Goal: Navigation & Orientation: Find specific page/section

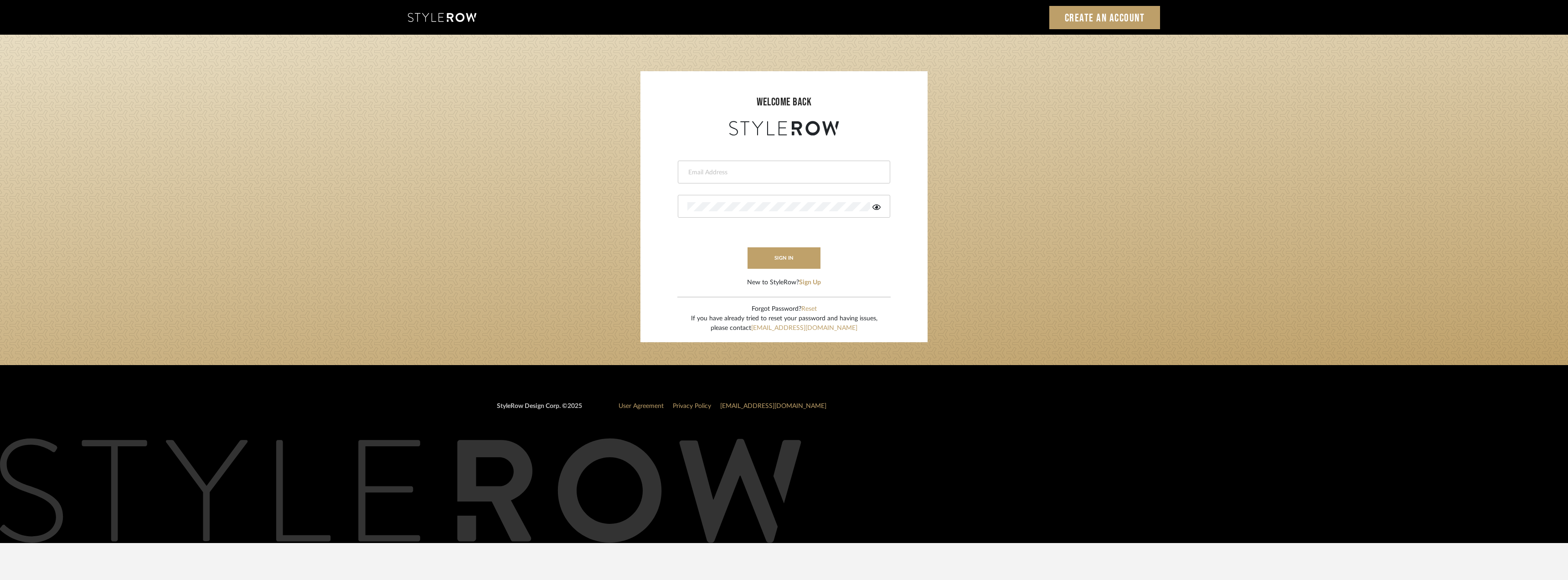
click at [797, 182] on div at bounding box center [784, 171] width 212 height 23
type input "lauren@studiodb.com"
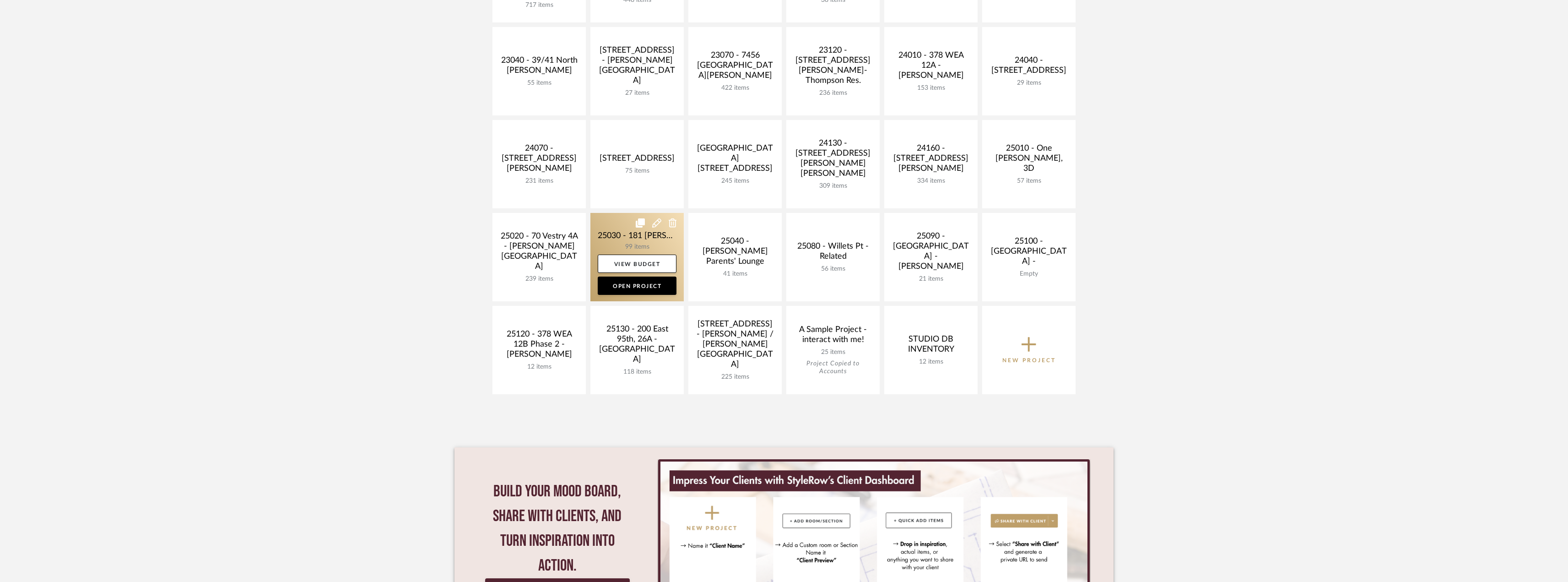
scroll to position [320, 0]
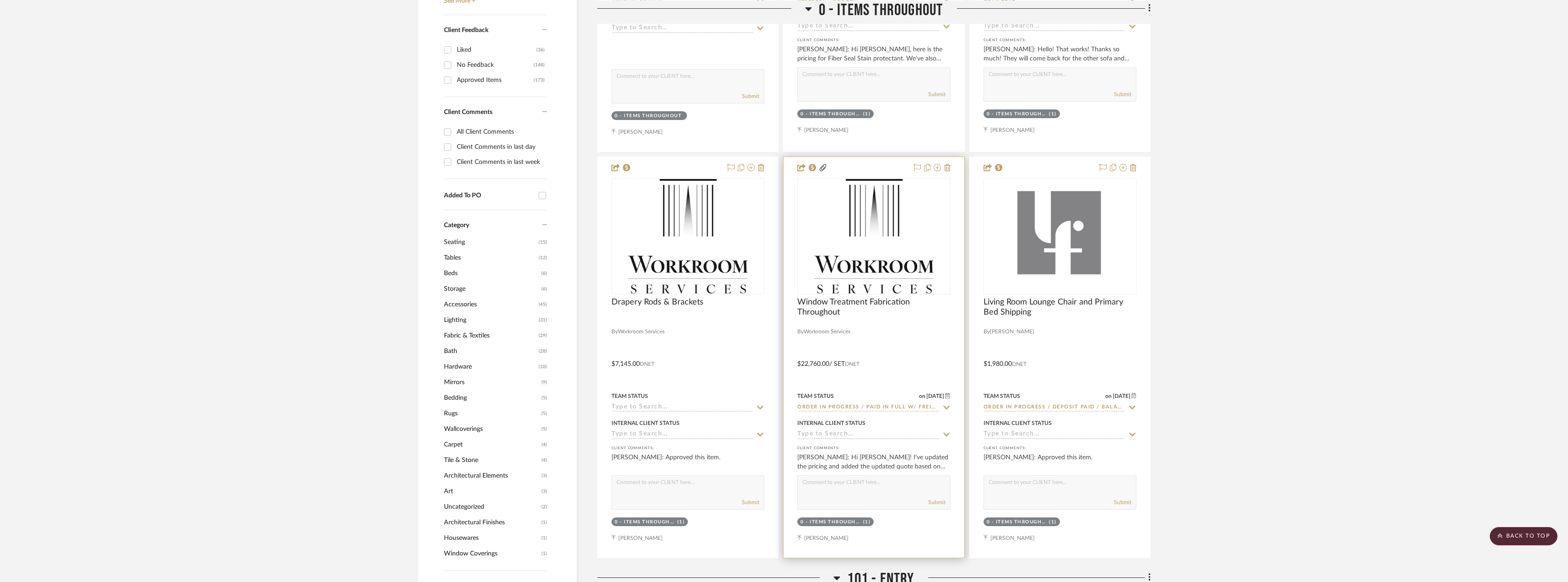
scroll to position [732, 0]
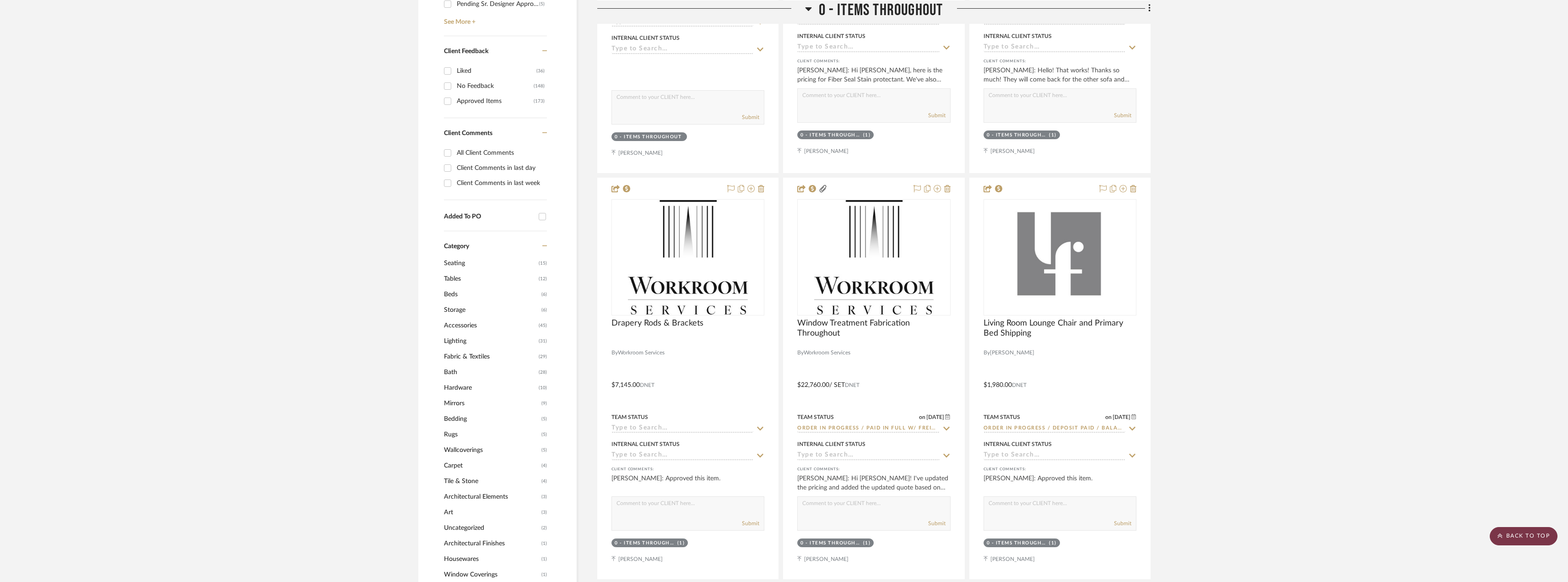
click at [1533, 538] on scroll-to-top-button "BACK TO TOP" at bounding box center [1523, 536] width 68 height 18
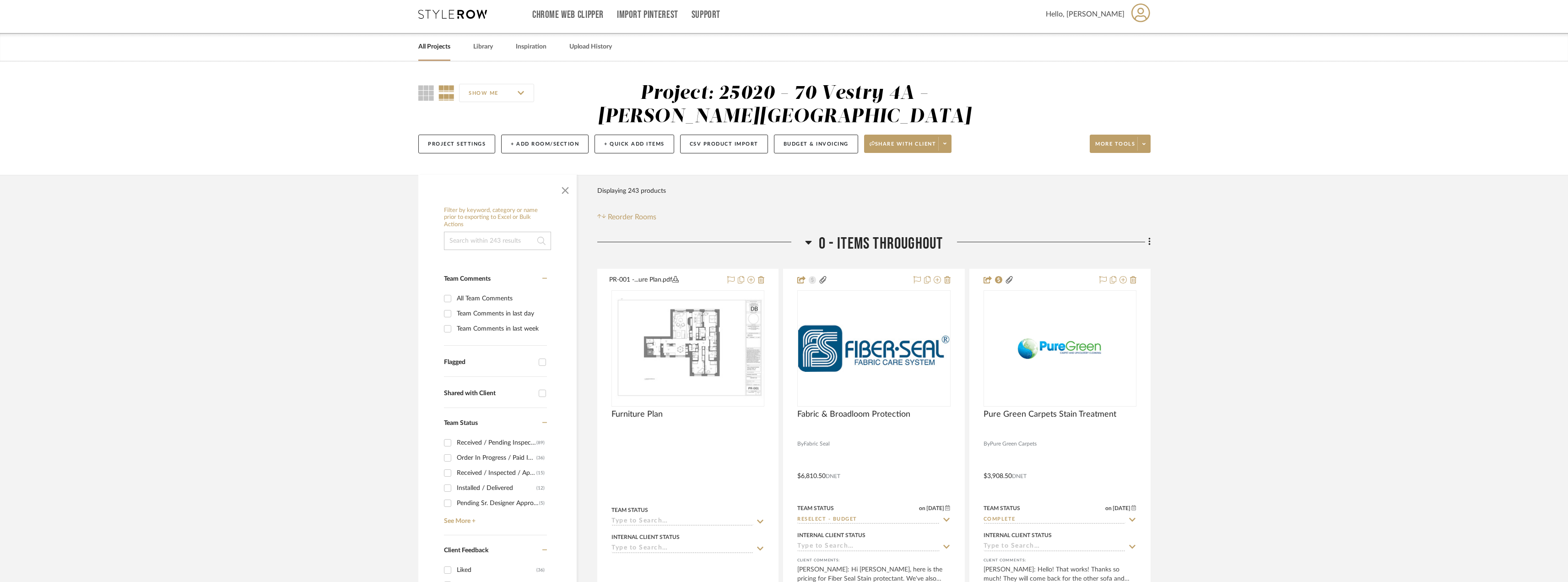
scroll to position [0, 0]
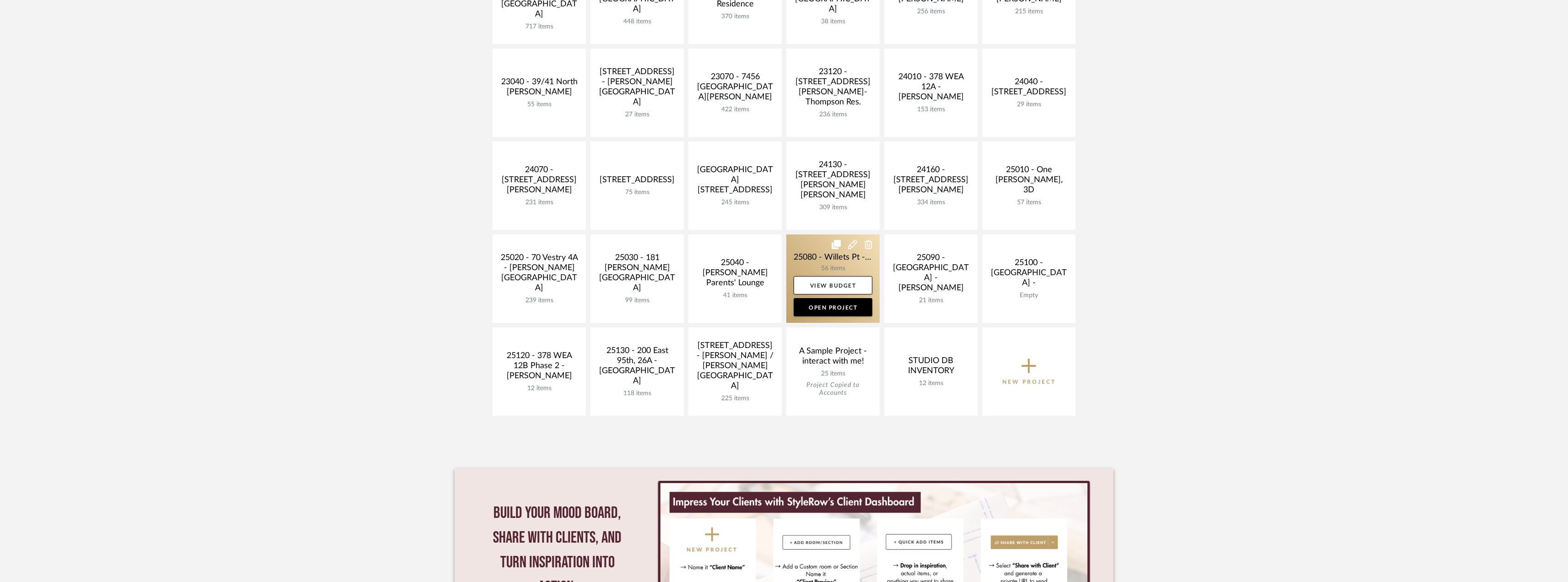
scroll to position [274, 0]
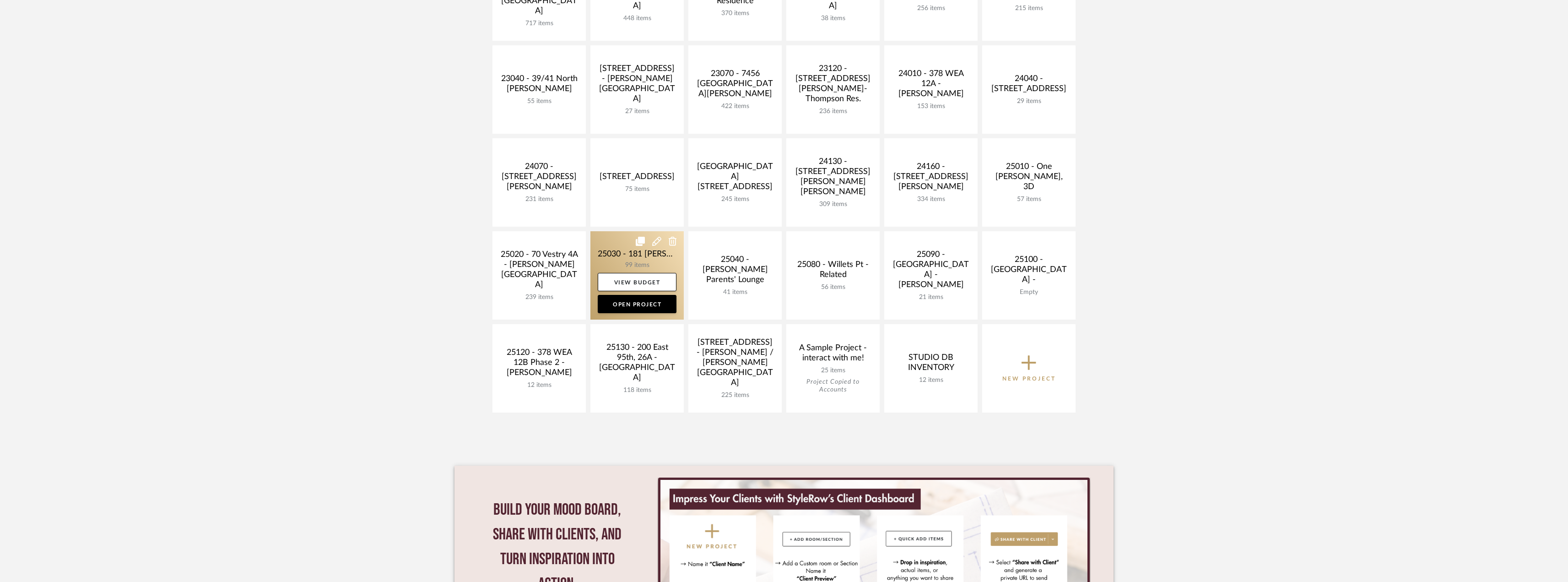
click at [639, 262] on link at bounding box center [637, 276] width 93 height 88
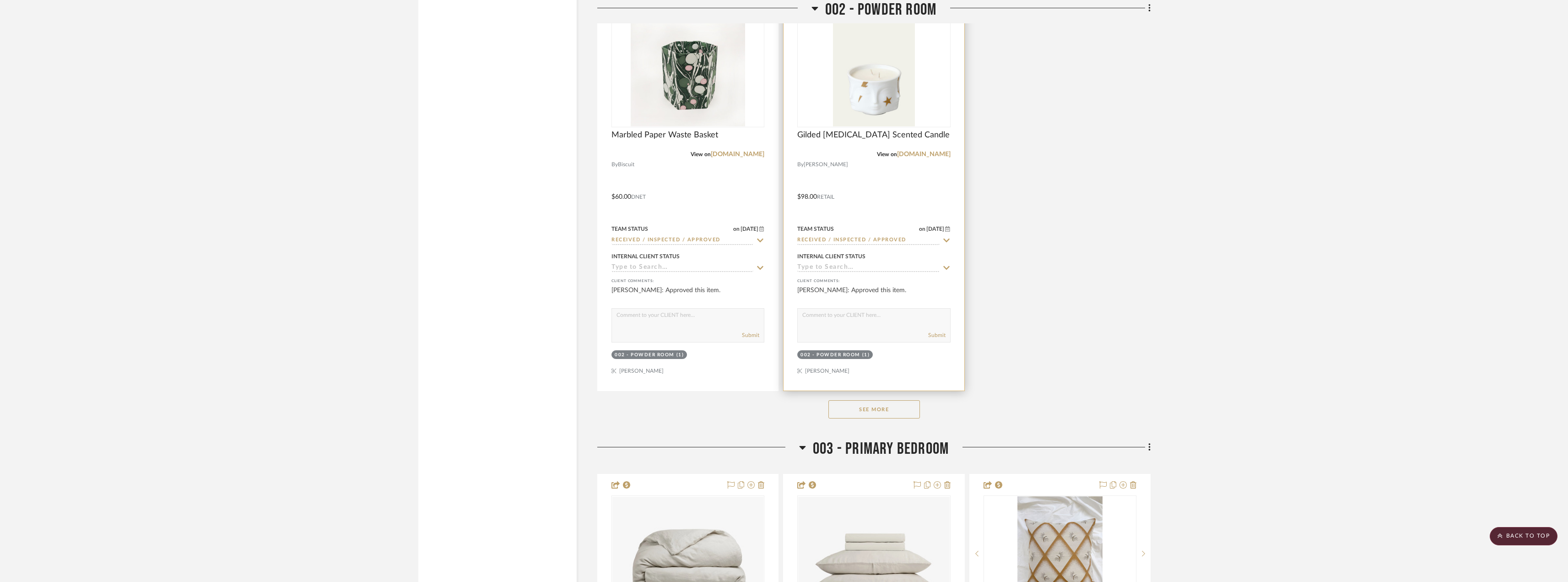
scroll to position [2793, 0]
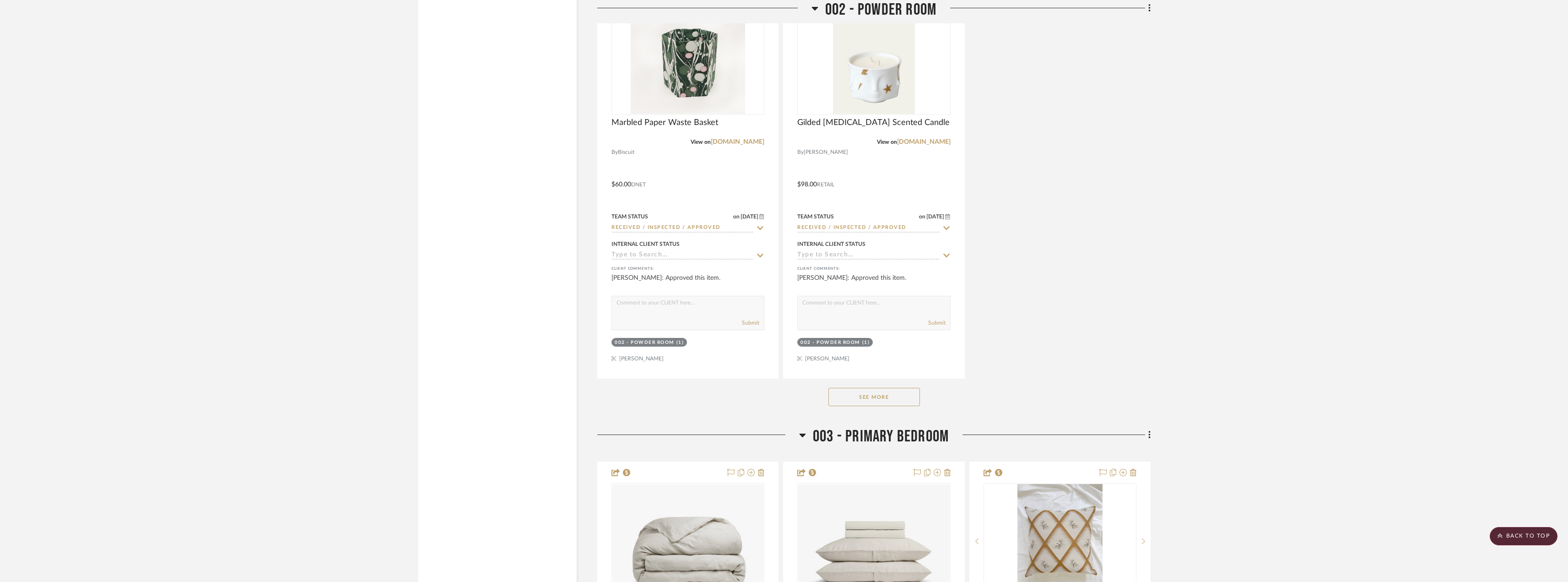
click at [855, 406] on button "See More" at bounding box center [874, 397] width 91 height 18
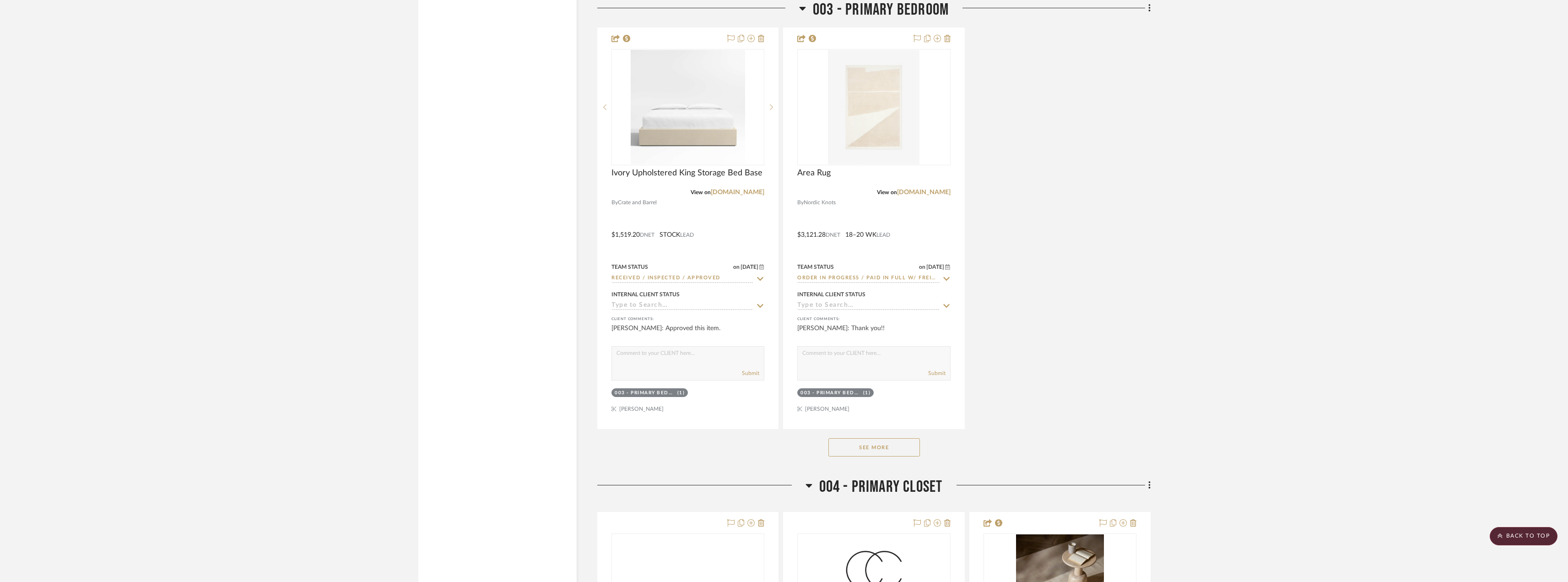
scroll to position [4166, 0]
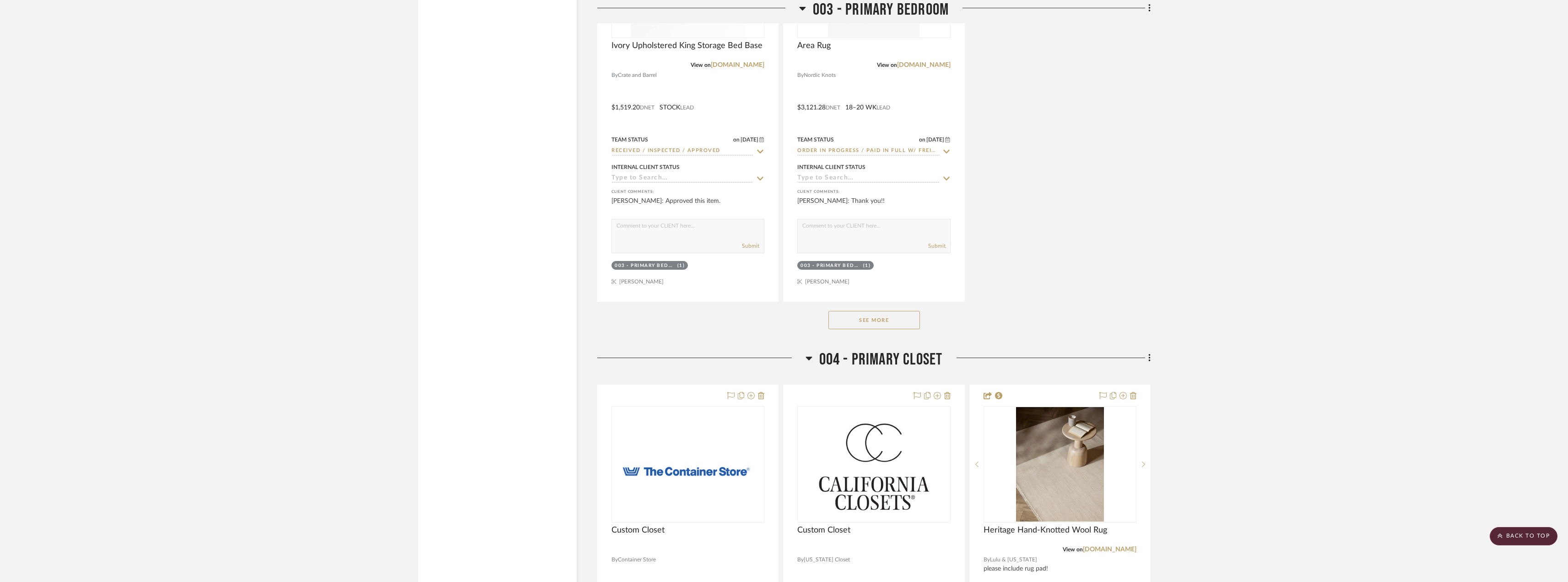
click at [898, 329] on button "See More" at bounding box center [874, 320] width 91 height 18
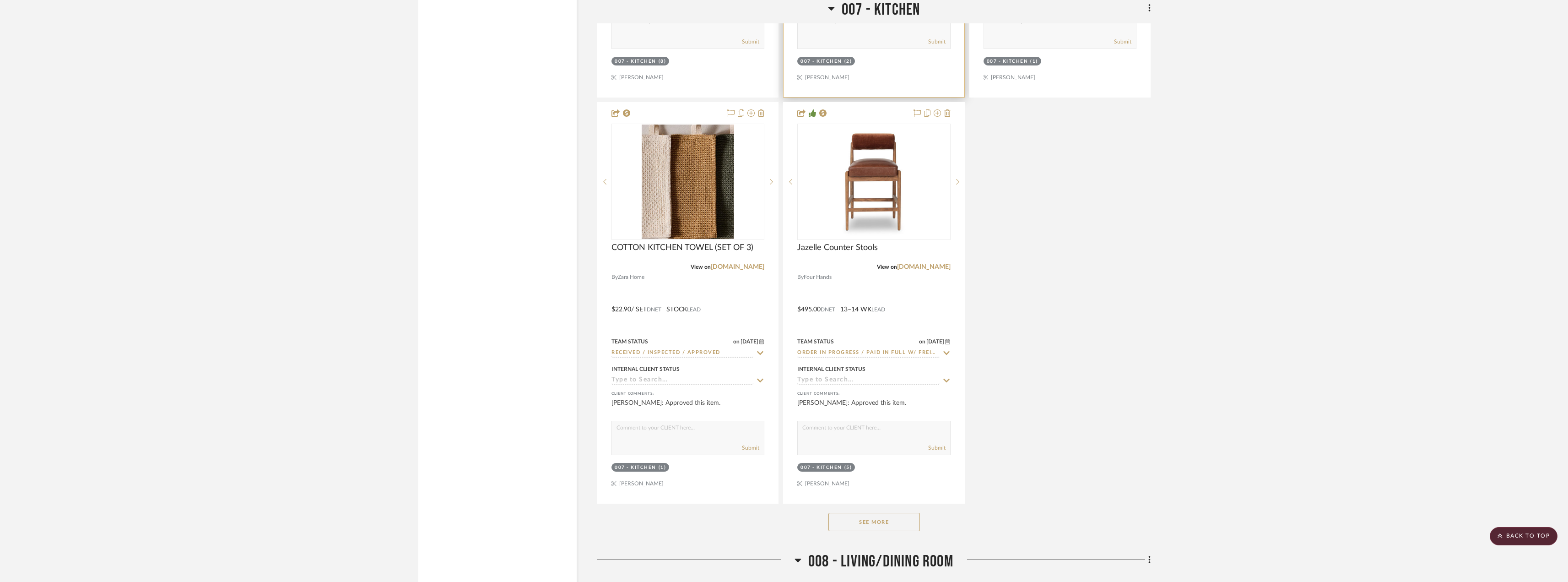
scroll to position [8378, 0]
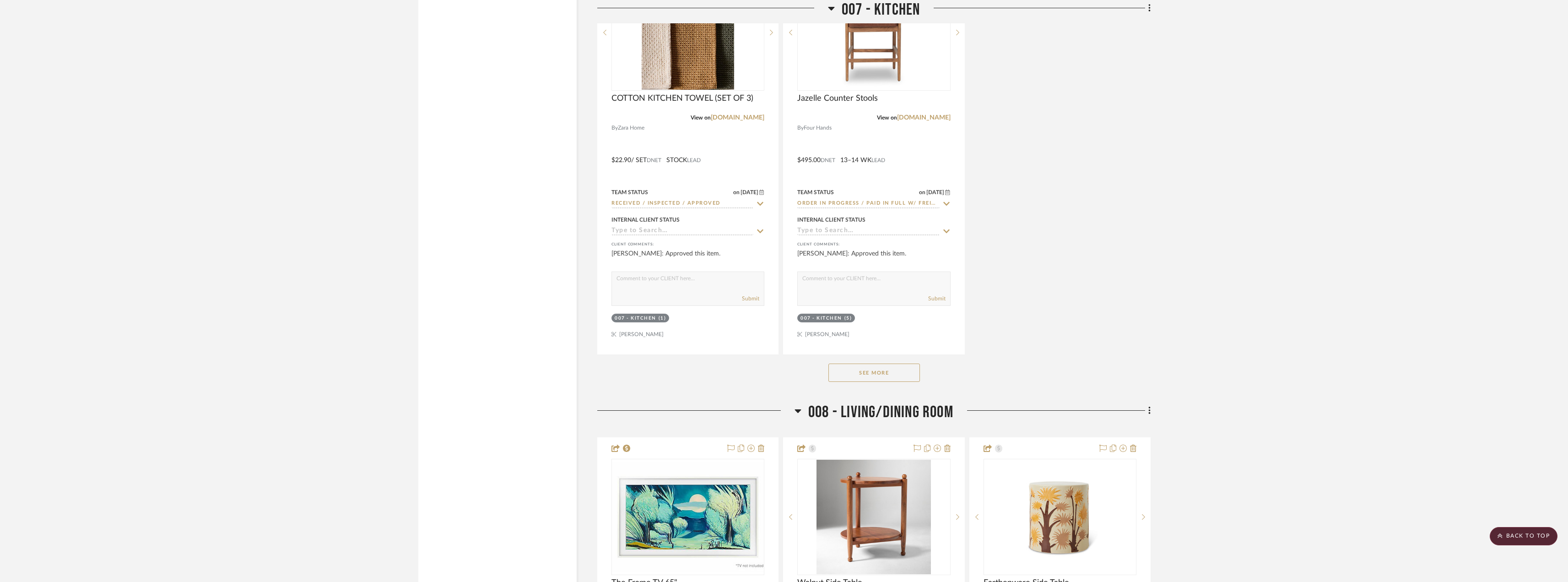
click at [870, 382] on button "See More" at bounding box center [874, 373] width 91 height 18
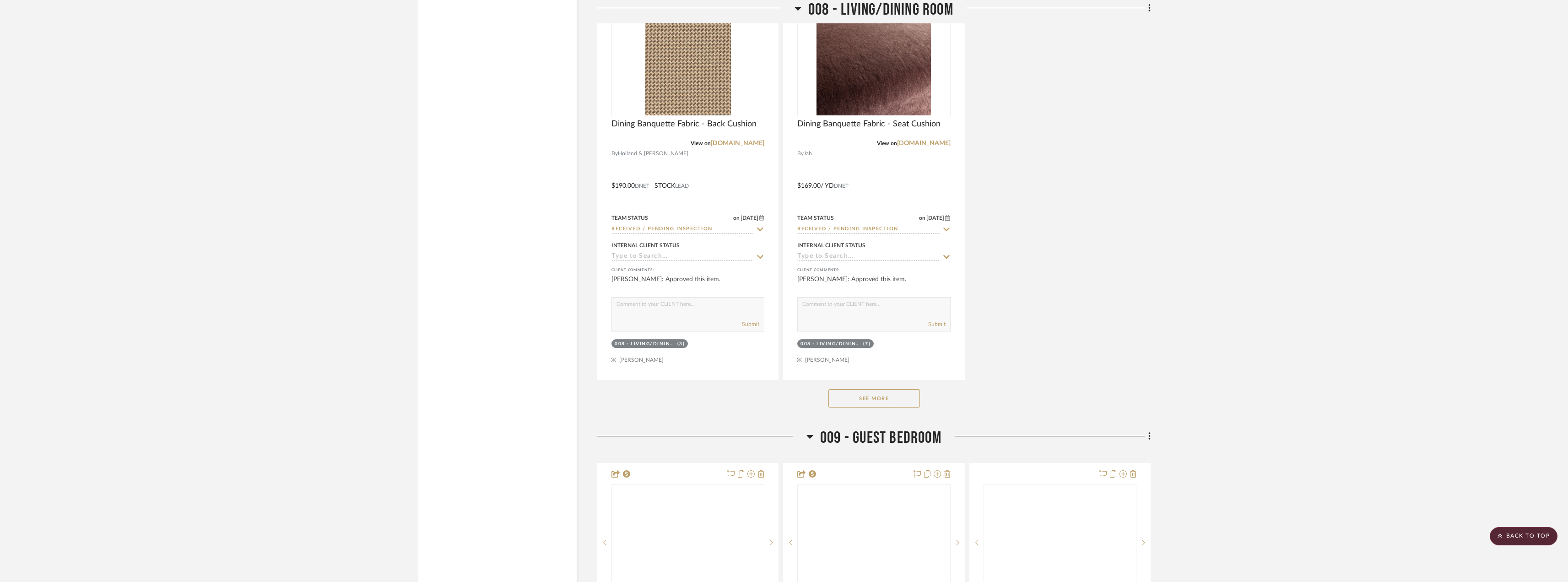
scroll to position [9751, 0]
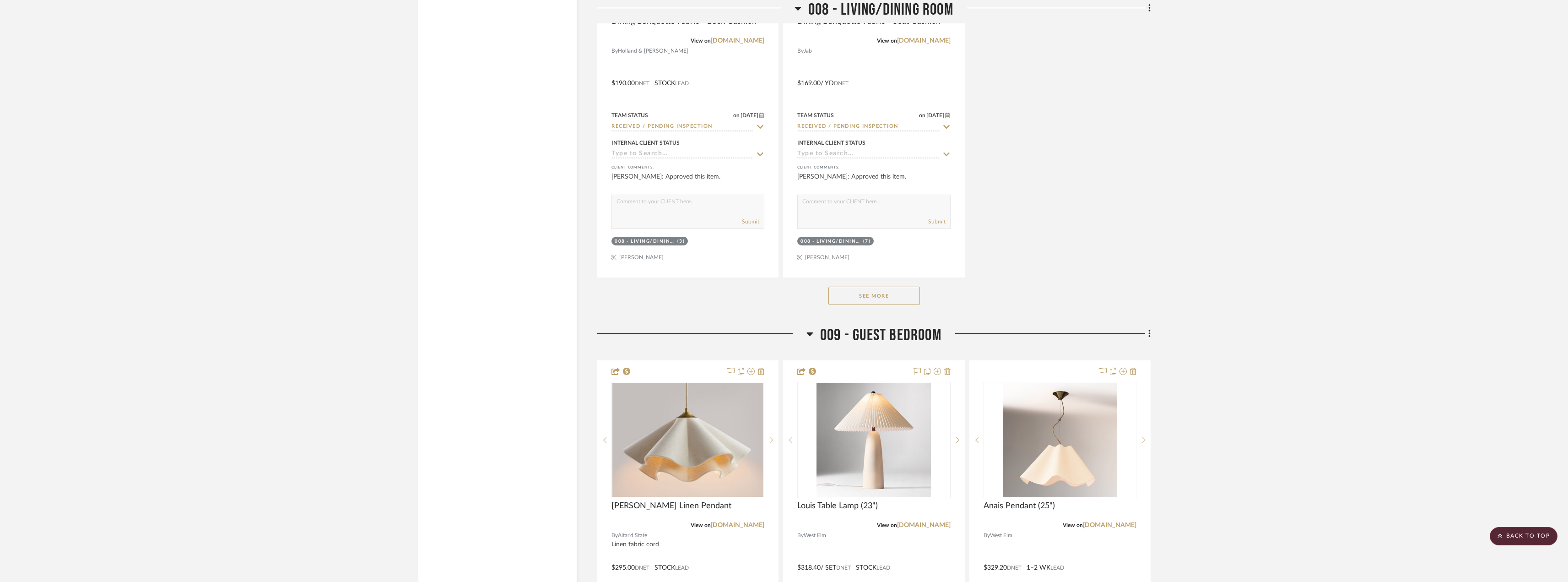
click at [871, 305] on button "See More" at bounding box center [874, 296] width 91 height 18
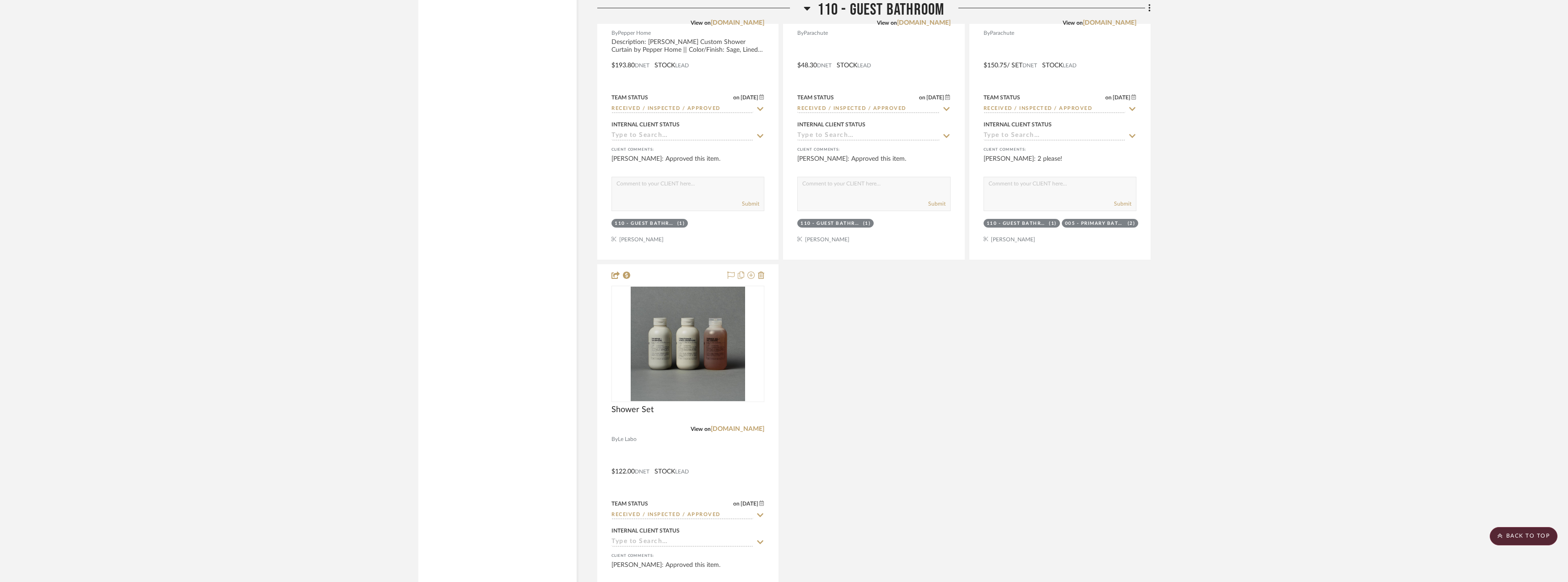
scroll to position [15778, 0]
